Goal: Transaction & Acquisition: Purchase product/service

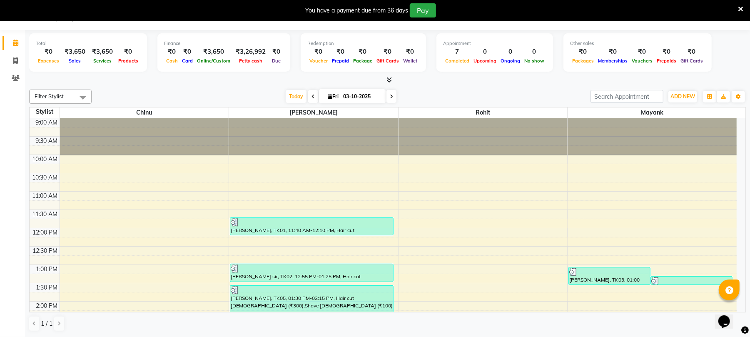
scroll to position [335, 0]
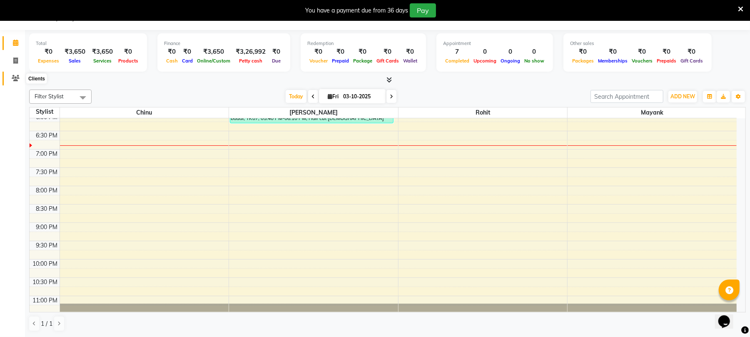
drag, startPoint x: 8, startPoint y: 79, endPoint x: 27, endPoint y: 74, distance: 19.0
click at [8, 79] on span at bounding box center [15, 79] width 15 height 10
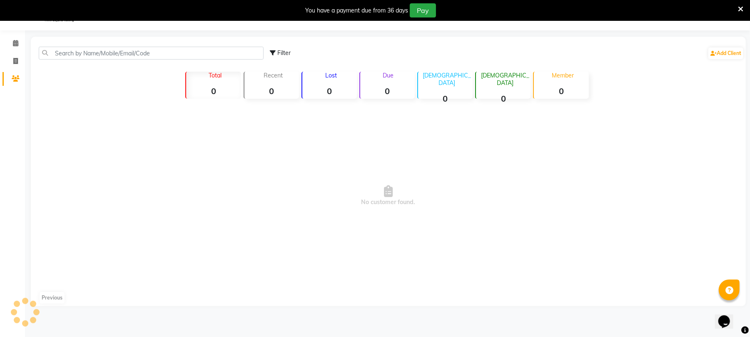
scroll to position [22, 0]
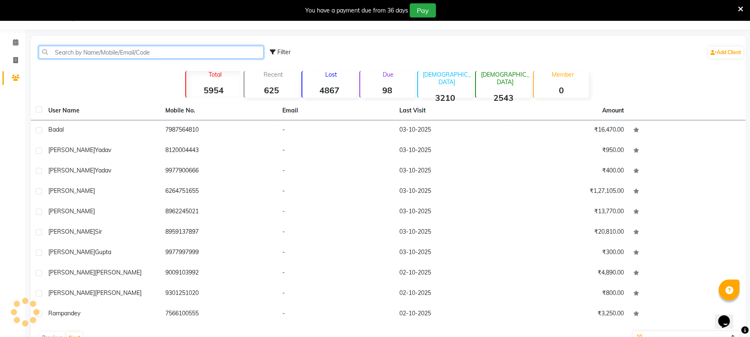
click at [91, 55] on input "text" at bounding box center [151, 52] width 225 height 13
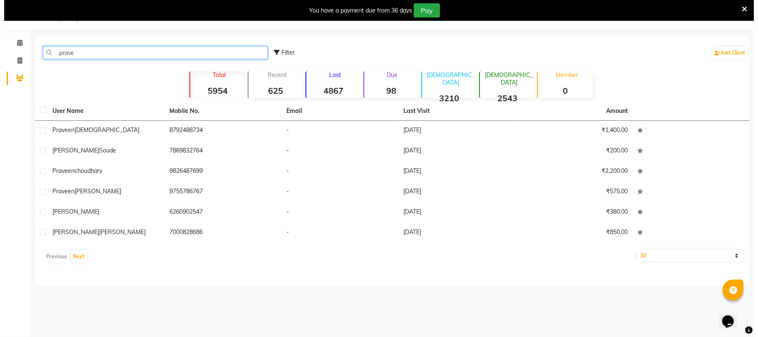
scroll to position [21, 0]
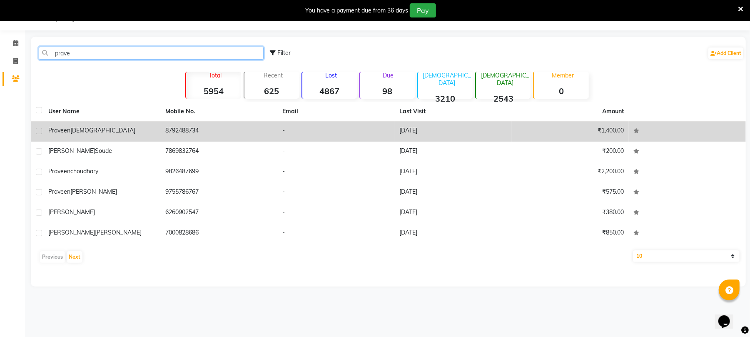
type input "prave"
click at [127, 140] on td "[PERSON_NAME][DEMOGRAPHIC_DATA]" at bounding box center [101, 131] width 117 height 20
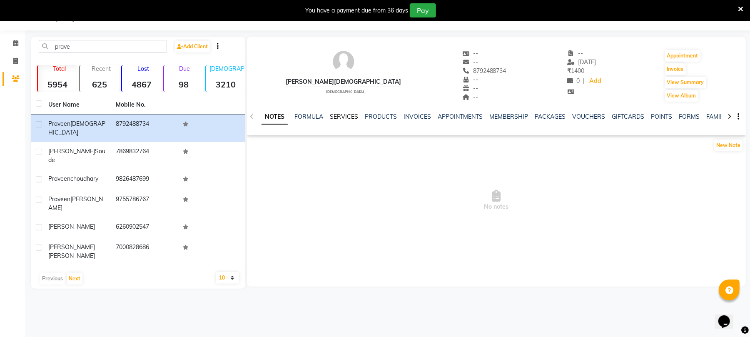
click at [351, 119] on link "SERVICES" at bounding box center [344, 116] width 28 height 7
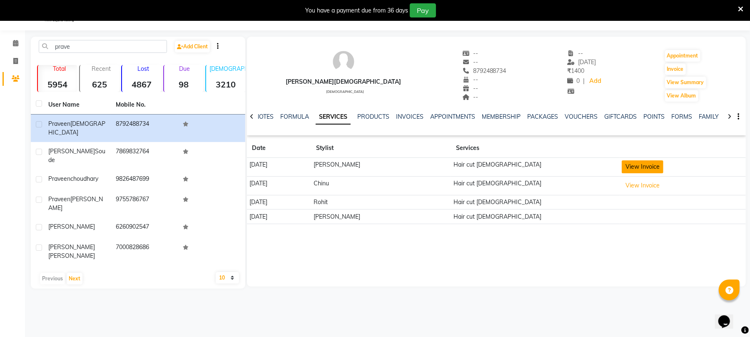
click at [628, 163] on button "View Invoice" at bounding box center [642, 166] width 42 height 13
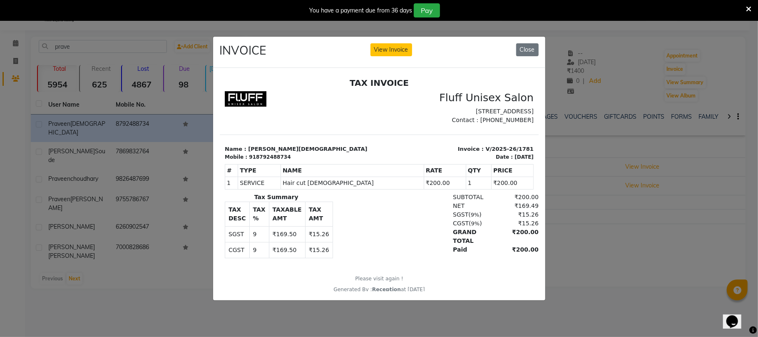
click at [585, 271] on ngb-modal-window "INVOICE View Invoice Close" at bounding box center [379, 168] width 758 height 337
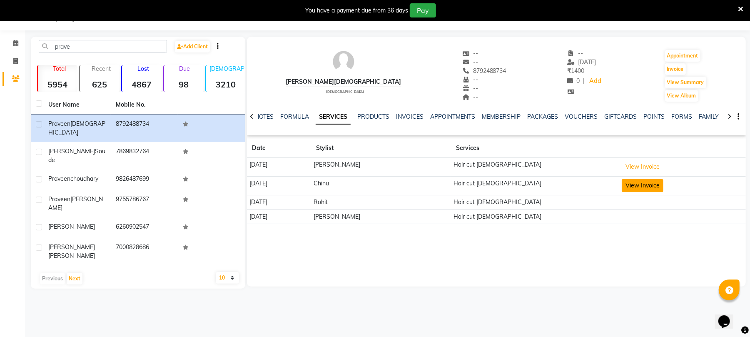
click at [621, 183] on button "View Invoice" at bounding box center [642, 185] width 42 height 13
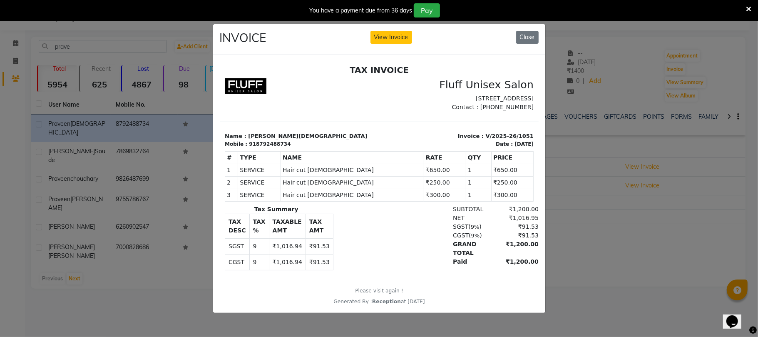
click at [589, 261] on ngb-modal-window "INVOICE View Invoice Close" at bounding box center [379, 168] width 758 height 337
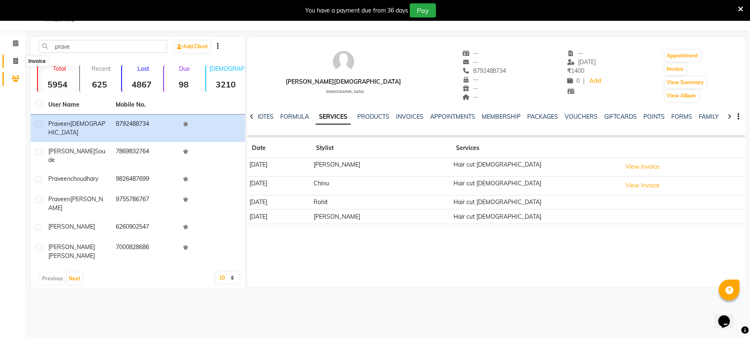
click at [17, 58] on icon at bounding box center [15, 61] width 5 height 6
select select "service"
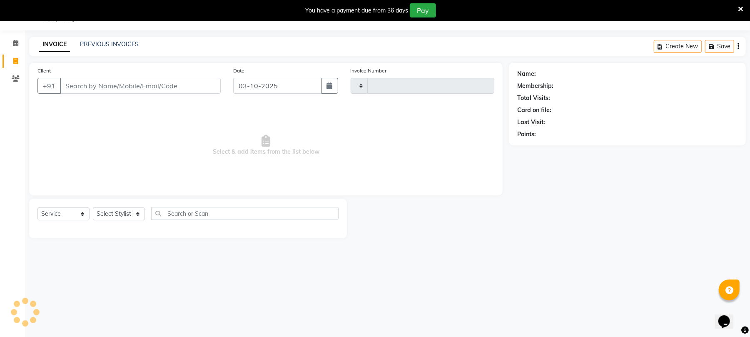
type input "2621"
select select "32"
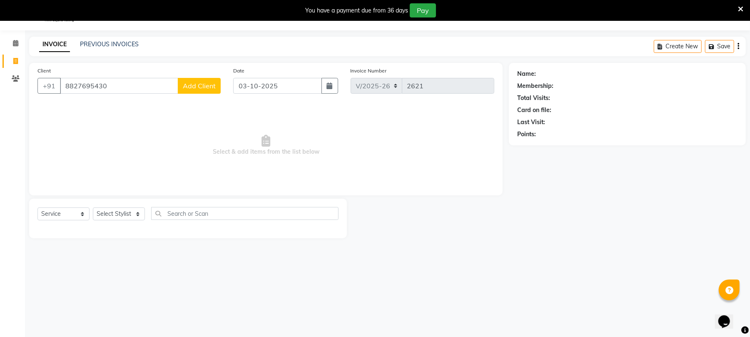
type input "8827695430"
click at [195, 84] on span "Add Client" at bounding box center [199, 86] width 33 height 8
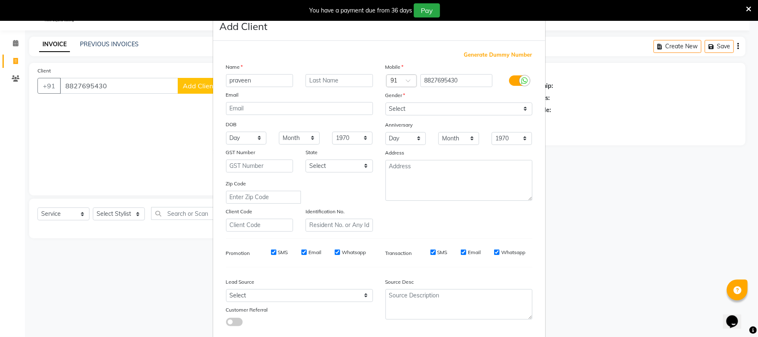
type input "praveen"
click at [307, 79] on input "text" at bounding box center [338, 80] width 67 height 13
type input "[DEMOGRAPHIC_DATA][PERSON_NAME]"
click at [446, 112] on select "Select [DEMOGRAPHIC_DATA] [DEMOGRAPHIC_DATA] Other Prefer Not To Say" at bounding box center [458, 108] width 147 height 13
select select "[DEMOGRAPHIC_DATA]"
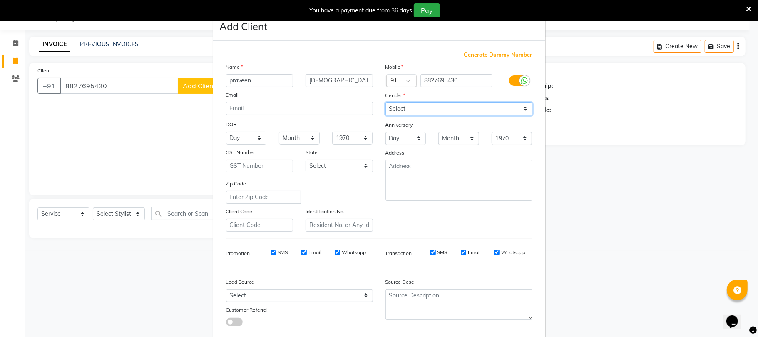
click at [385, 102] on select "Select [DEMOGRAPHIC_DATA] [DEMOGRAPHIC_DATA] Other Prefer Not To Say" at bounding box center [458, 108] width 147 height 13
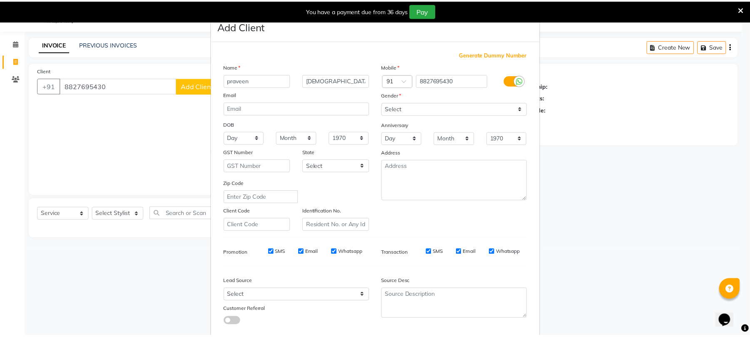
scroll to position [45, 0]
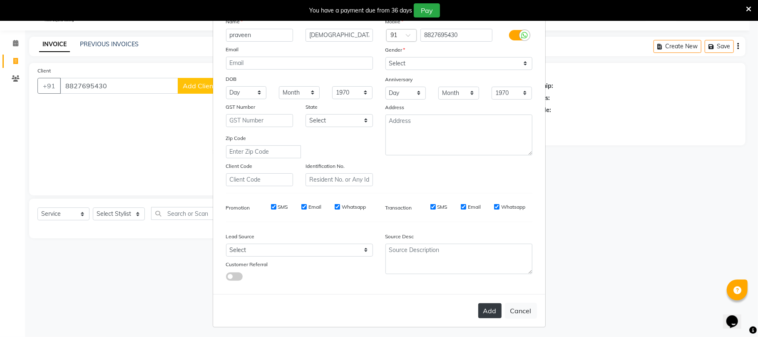
click at [480, 307] on button "Add" at bounding box center [489, 310] width 23 height 15
select select
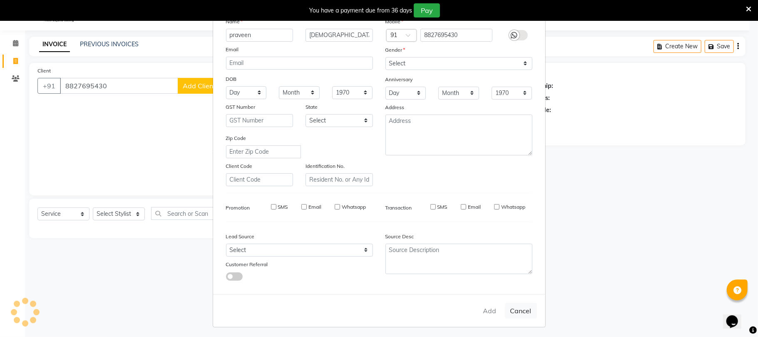
select select
checkbox input "false"
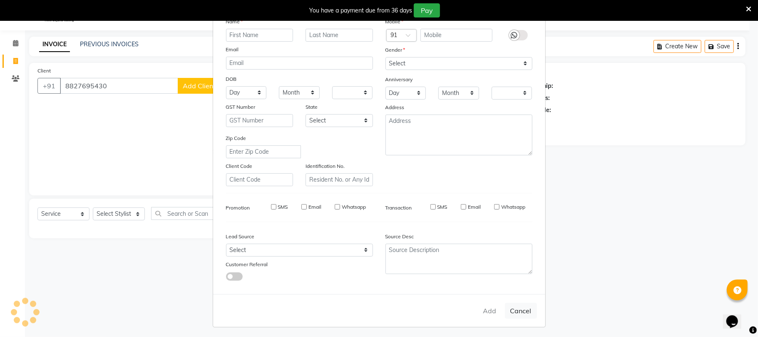
checkbox input "false"
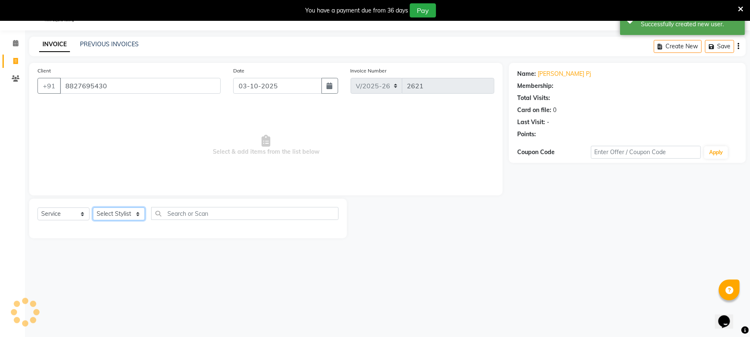
click at [109, 216] on select "Select Stylist Chinu [PERSON_NAME] Reception Rohit" at bounding box center [119, 213] width 52 height 13
select select "39020"
click at [93, 207] on select "Select Stylist Chinu [PERSON_NAME] Reception Rohit" at bounding box center [119, 213] width 52 height 13
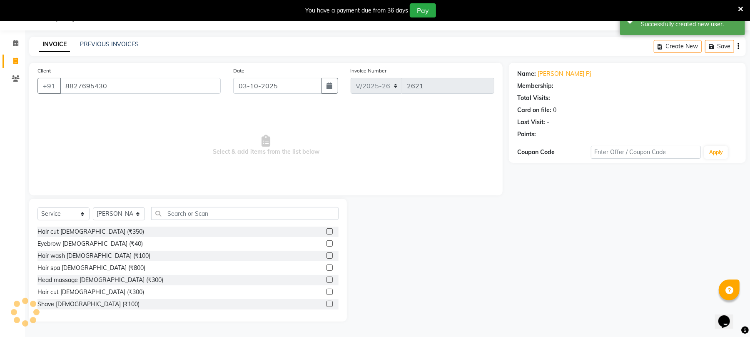
click at [326, 291] on label at bounding box center [329, 291] width 6 height 6
click at [326, 291] on input "checkbox" at bounding box center [328, 291] width 5 height 5
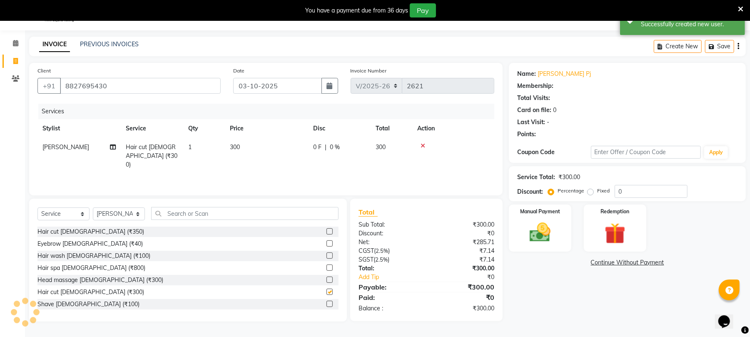
checkbox input "false"
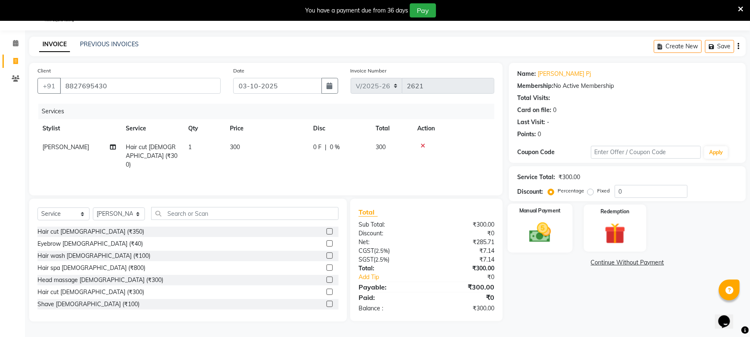
click at [528, 219] on div "Manual Payment" at bounding box center [539, 228] width 65 height 49
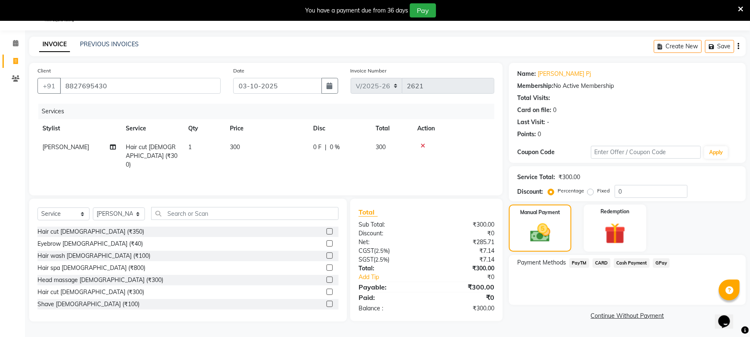
click at [638, 262] on span "Cash Payment" at bounding box center [631, 263] width 36 height 10
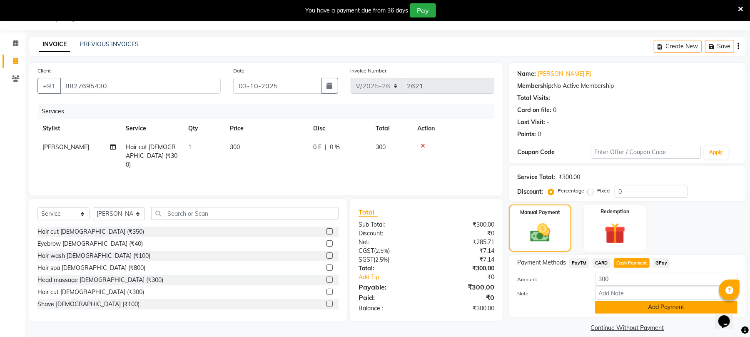
click at [663, 307] on button "Add Payment" at bounding box center [666, 306] width 142 height 13
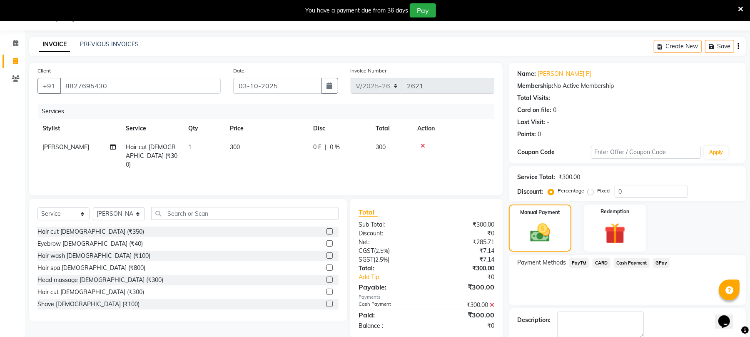
scroll to position [66, 0]
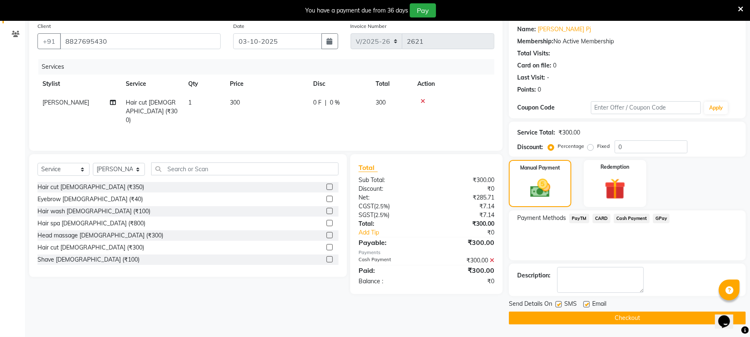
click at [686, 318] on button "Checkout" at bounding box center [627, 317] width 237 height 13
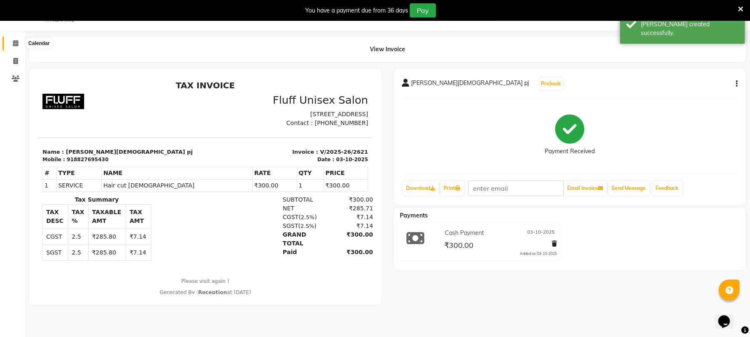
click at [17, 42] on icon at bounding box center [15, 43] width 5 height 6
